Goal: Information Seeking & Learning: Learn about a topic

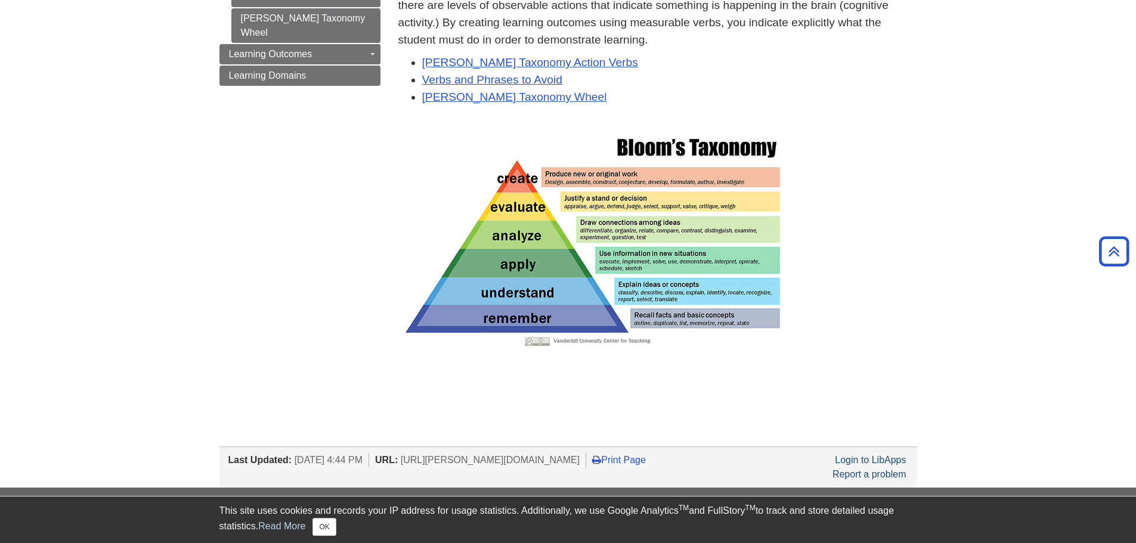
scroll to position [156, 0]
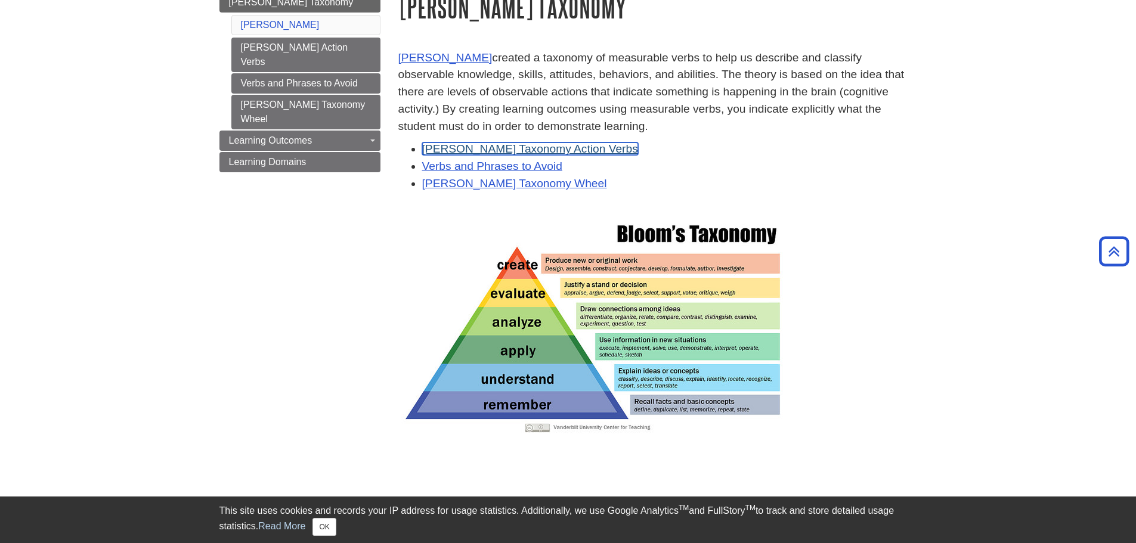
click at [486, 145] on link "Bloom's Taxonomy Action Verbs" at bounding box center [530, 148] width 216 height 13
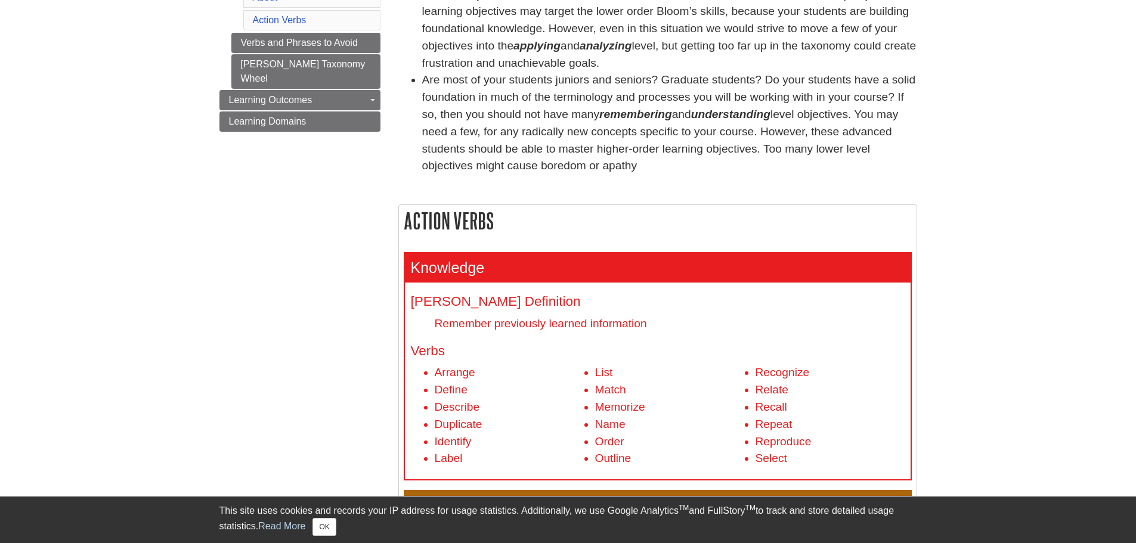
scroll to position [358, 0]
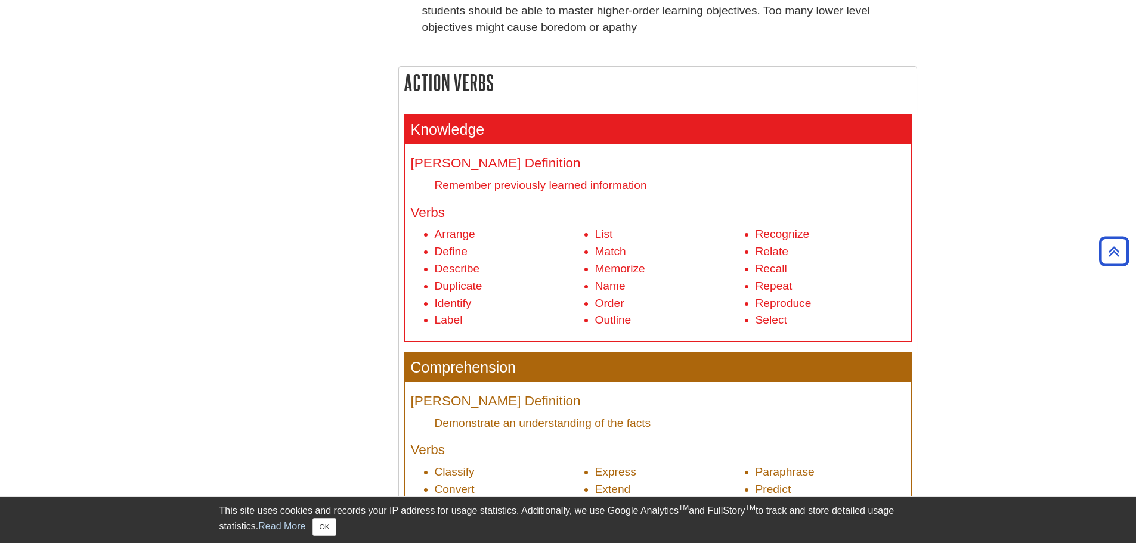
click at [452, 236] on li "Arrange" at bounding box center [509, 234] width 149 height 17
click at [616, 250] on li "Match" at bounding box center [669, 251] width 149 height 17
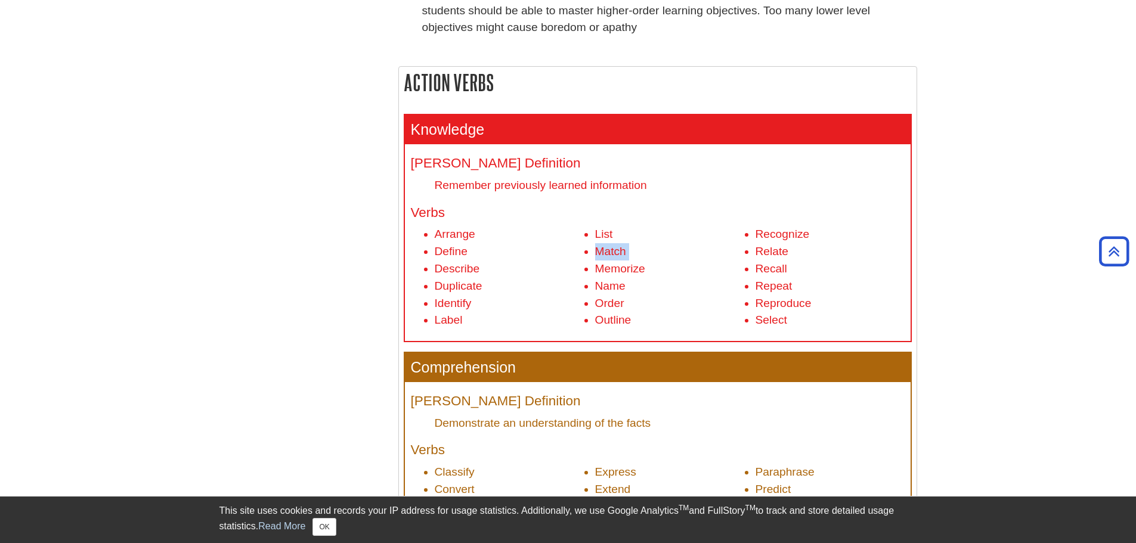
click at [616, 250] on li "Match" at bounding box center [669, 251] width 149 height 17
click at [608, 271] on li "Memorize" at bounding box center [669, 269] width 149 height 17
